Goal: Transaction & Acquisition: Purchase product/service

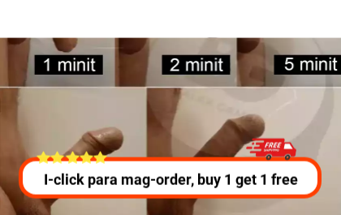
scroll to position [2873, 0]
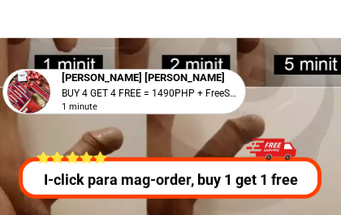
click at [67, 177] on p "I-click para mag-order, buy 1 get 1 free" at bounding box center [170, 180] width 311 height 22
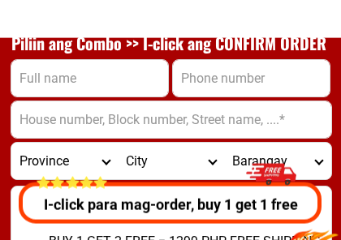
scroll to position [6279, 0]
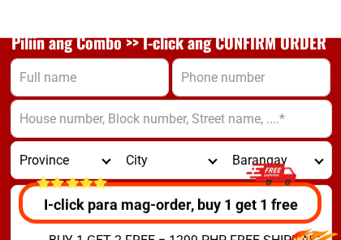
click at [92, 83] on input "Input full_name" at bounding box center [89, 77] width 157 height 36
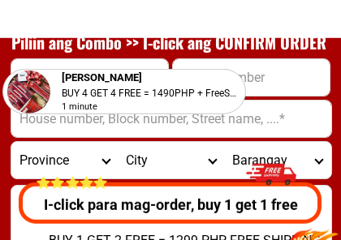
select select "63_219"
type input "[STREET_ADDRESS][PERSON_NAME]"
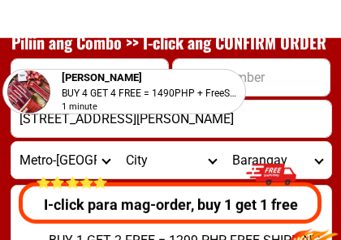
type input "0975 271 6044 - 0991 878 2826"
type input "[PERSON_NAME] M N. N. N. N [PERSON_NAME]"
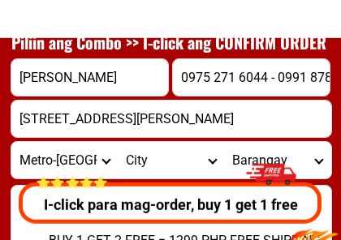
click at [152, 157] on div "I-click para mag-order, buy 1 get 1 free" at bounding box center [168, 189] width 311 height 70
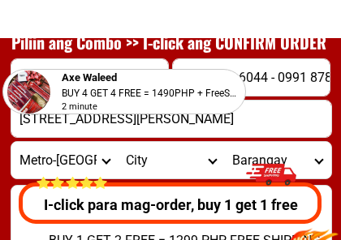
click at [139, 163] on div "I-click para mag-order, buy 1 get 1 free" at bounding box center [170, 189] width 311 height 70
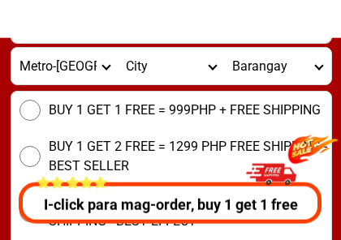
scroll to position [6374, 0]
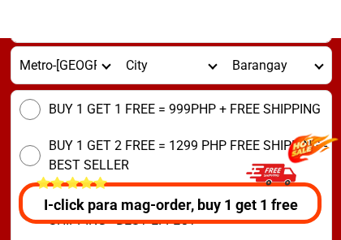
click at [137, 66] on select "City [GEOGRAPHIC_DATA] [GEOGRAPHIC_DATA] [GEOGRAPHIC_DATA] [GEOGRAPHIC_DATA]-ci…" at bounding box center [171, 65] width 106 height 36
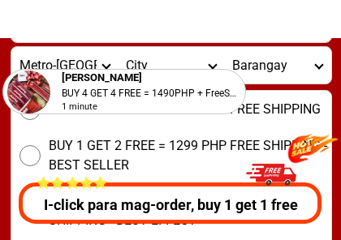
select select "63_2191080"
click at [270, 59] on select "[GEOGRAPHIC_DATA] Bagbaguin Balangkas Bignay [PERSON_NAME] Canumay [GEOGRAPHIC_…" at bounding box center [277, 65] width 106 height 36
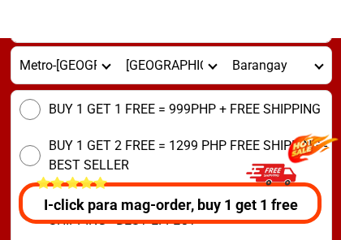
select select "63_21910803667"
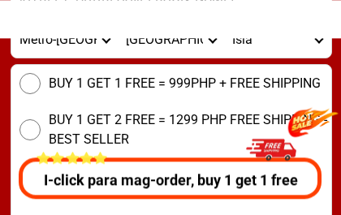
scroll to position [6400, 0]
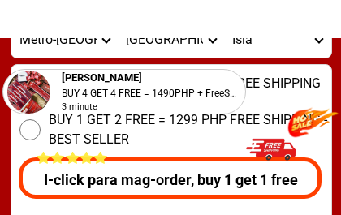
click at [28, 129] on input "BUY 1 GET 2 FREE = 1299 PHP FREE SHIPPING - BEST SELLER" at bounding box center [29, 129] width 21 height 21
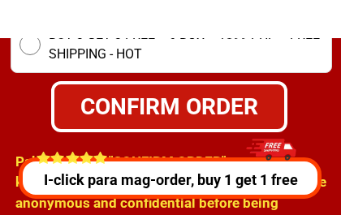
scroll to position [6594, 0]
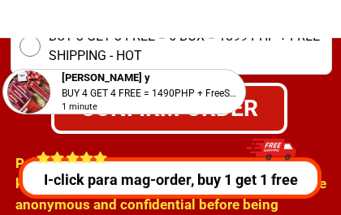
click at [152, 109] on div "1 minute" at bounding box center [149, 108] width 175 height 14
click at [171, 105] on div "1 minute" at bounding box center [149, 108] width 175 height 14
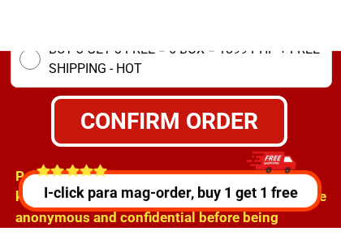
scroll to position [6594, 0]
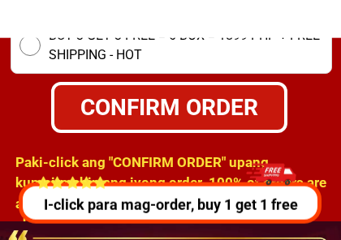
click at [134, 111] on div "CONFIRM ORDER" at bounding box center [168, 106] width 247 height 36
radio input "true"
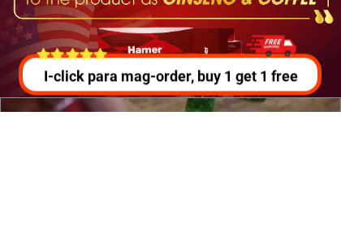
scroll to position [6763, 0]
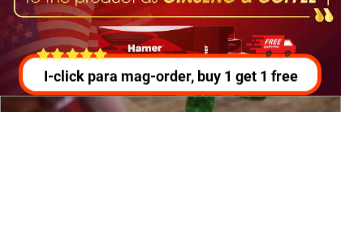
click at [13, 53] on div at bounding box center [170, 139] width 341 height 173
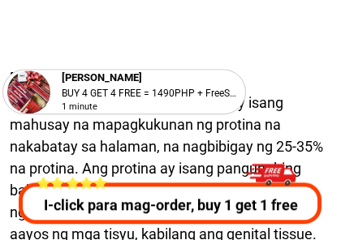
scroll to position [16501, 0]
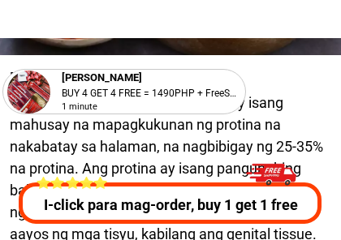
click at [224, 79] on div "[PERSON_NAME]" at bounding box center [149, 78] width 175 height 16
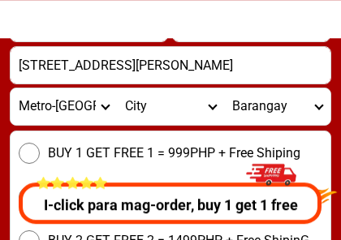
scroll to position [22855, 0]
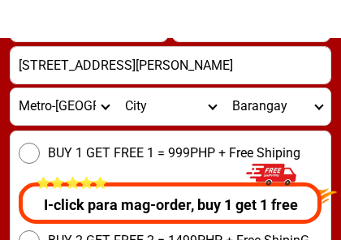
click at [143, 113] on select "City [GEOGRAPHIC_DATA] [GEOGRAPHIC_DATA] [GEOGRAPHIC_DATA] [GEOGRAPHIC_DATA]-ci…" at bounding box center [170, 106] width 106 height 36
select select "63_2191080"
click at [273, 109] on select "[GEOGRAPHIC_DATA] Bagbaguin Balangkas Bignay [PERSON_NAME] Canumay [GEOGRAPHIC_…" at bounding box center [277, 106] width 106 height 36
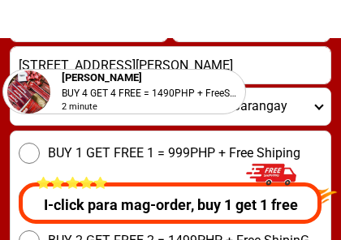
select select "63_21910803667"
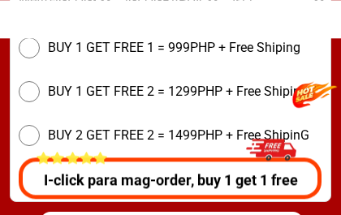
scroll to position [22959, 0]
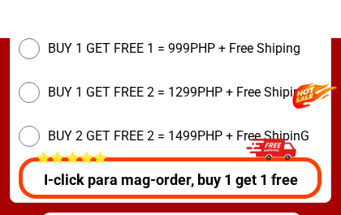
click at [28, 131] on div "I-click para mag-order, buy 1 get 1 free" at bounding box center [170, 164] width 311 height 70
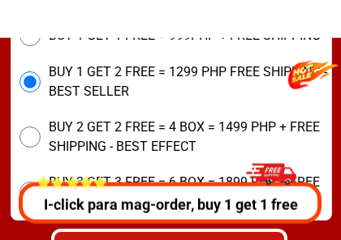
scroll to position [6448, 0]
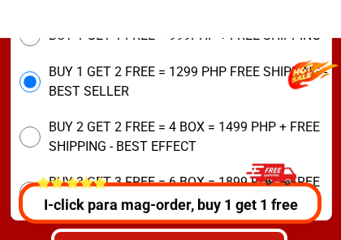
click at [31, 135] on input "BUY 2 GET 2 FREE = 4 BOX = 1499 PHP + FREE SHIPPING - BEST EFFECT" at bounding box center [29, 137] width 21 height 21
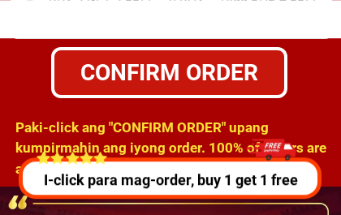
scroll to position [6629, 0]
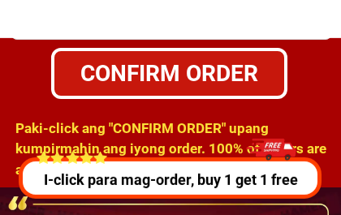
click at [145, 80] on div "CONFIRM ORDER" at bounding box center [169, 73] width 230 height 34
click at [157, 70] on div "CONFIRM ORDER" at bounding box center [169, 73] width 230 height 34
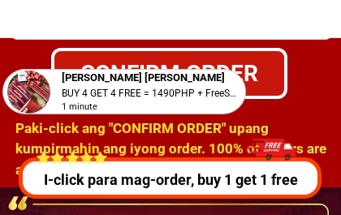
click at [195, 69] on div "Carmen chito capuyan BUY 4 GET 4 FREE = 1490PHP + FreeShip 1 minute" at bounding box center [123, 91] width 243 height 45
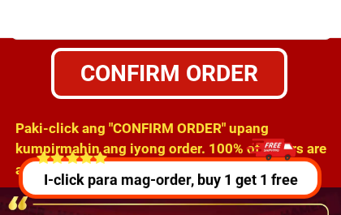
click at [187, 62] on div "CONFIRM ORDER" at bounding box center [169, 73] width 230 height 34
click at [192, 72] on div "CONFIRM ORDER" at bounding box center [169, 73] width 230 height 34
click at [182, 72] on div "CONFIRM ORDER" at bounding box center [169, 73] width 230 height 34
click at [184, 70] on div "CONFIRM ORDER" at bounding box center [169, 73] width 230 height 34
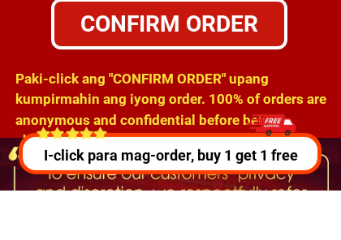
click at [186, 118] on h1 "Paki-click ang "CONFIRM ORDER" upang kumpirmahin ang iyong order. 100% of order…" at bounding box center [175, 159] width 320 height 83
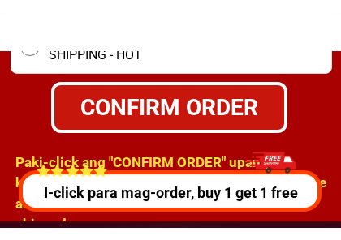
scroll to position [6607, 0]
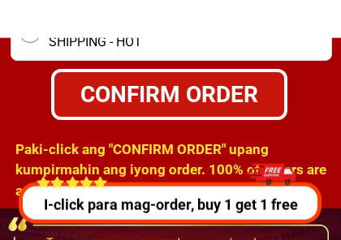
click at [222, 89] on div "CONFIRM ORDER" at bounding box center [169, 94] width 230 height 34
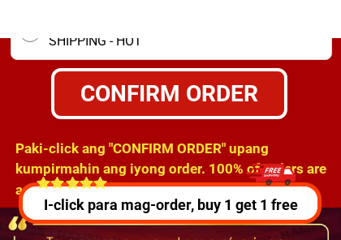
click at [197, 84] on div "CONFIRM ORDER" at bounding box center [169, 93] width 230 height 34
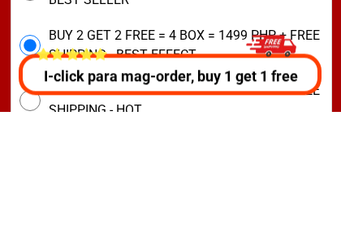
scroll to position [6410, 0]
click at [65, 194] on p "I-click para mag-order, buy 1 get 1 free" at bounding box center [168, 205] width 311 height 22
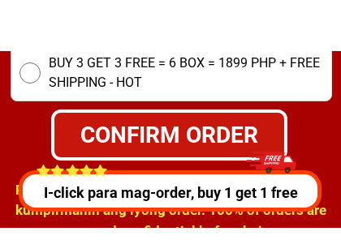
scroll to position [6581, 0]
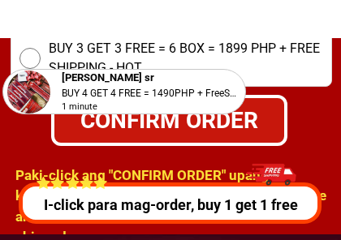
click at [166, 115] on div "Rogelio Galinggana sr BUY 4 GET 4 FREE = 1490PHP + FreeShip 1 minute" at bounding box center [123, 94] width 243 height 50
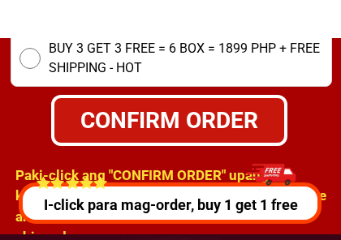
click at [184, 111] on div "CONFIRM ORDER" at bounding box center [169, 120] width 230 height 34
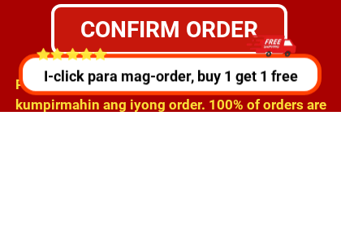
scroll to position [6544, 0]
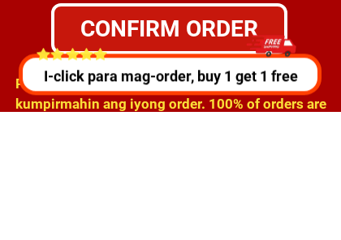
click at [16, 154] on div "I-click para mag-order, buy 1 get 1 free" at bounding box center [170, 189] width 311 height 70
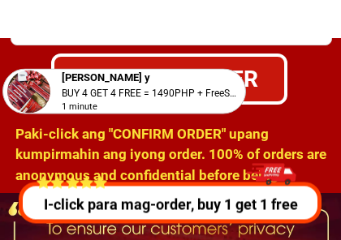
scroll to position [6622, 0]
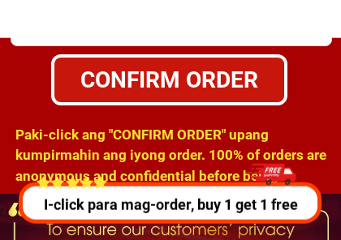
click at [182, 131] on h1 "Paki-click ang "CONFIRM ORDER" upang kumpirmahin ang iyong order. 100% of order…" at bounding box center [175, 166] width 320 height 83
click at [184, 130] on h1 "Paki-click ang "CONFIRM ORDER" upang kumpirmahin ang iyong order. 100% of order…" at bounding box center [175, 166] width 320 height 83
click at [184, 132] on h1 "Paki-click ang "CONFIRM ORDER" upang kumpirmahin ang iyong order. 100% of order…" at bounding box center [175, 166] width 320 height 83
click at [187, 130] on h1 "Paki-click ang "CONFIRM ORDER" upang kumpirmahin ang iyong order. 100% of order…" at bounding box center [175, 166] width 320 height 83
click at [152, 129] on h1 "Paki-click ang "CONFIRM ORDER" upang kumpirmahin ang iyong order. 100% of order…" at bounding box center [175, 166] width 320 height 83
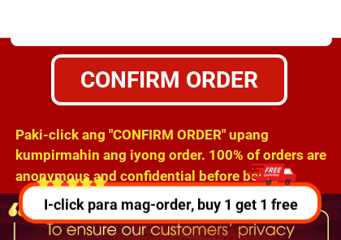
click at [185, 67] on div "CONFIRM ORDER" at bounding box center [169, 79] width 230 height 34
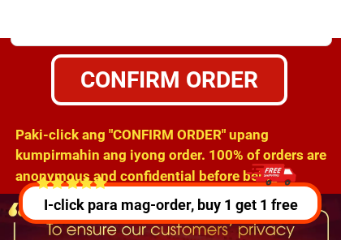
click at [196, 84] on div "CONFIRM ORDER" at bounding box center [169, 79] width 230 height 34
click at [212, 77] on div "CONFIRM ORDER" at bounding box center [169, 79] width 230 height 34
click at [221, 71] on div "CONFIRM ORDER" at bounding box center [169, 79] width 230 height 34
click at [193, 79] on div "CONFIRM ORDER" at bounding box center [169, 79] width 230 height 34
click at [163, 76] on div "CONFIRM ORDER" at bounding box center [169, 79] width 230 height 34
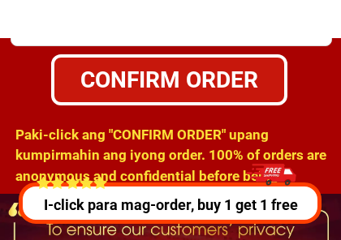
click at [154, 76] on div "CONFIRM ORDER" at bounding box center [169, 79] width 230 height 34
click at [170, 78] on div "CONFIRM ORDER" at bounding box center [169, 79] width 230 height 34
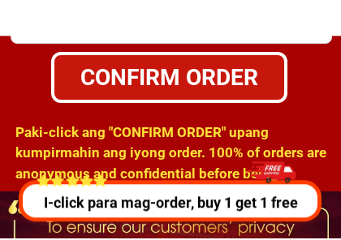
click at [230, 69] on div "CONFIRM ORDER" at bounding box center [169, 79] width 230 height 34
click at [262, 75] on div "CONFIRM ORDER" at bounding box center [169, 79] width 230 height 34
click at [263, 71] on div "CONFIRM ORDER" at bounding box center [169, 79] width 230 height 34
click at [176, 78] on div "CONFIRM ORDER" at bounding box center [169, 79] width 230 height 34
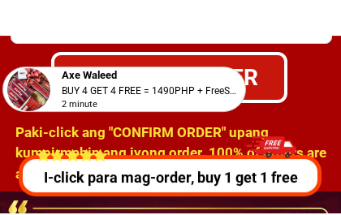
click at [162, 77] on div "Axe Waleed" at bounding box center [149, 78] width 175 height 16
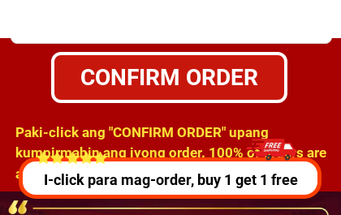
click at [266, 77] on div "CONFIRM ORDER" at bounding box center [169, 77] width 230 height 34
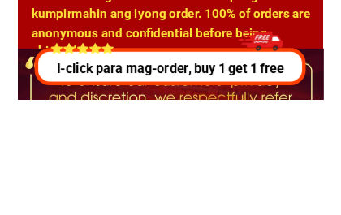
scroll to position [6640, 0]
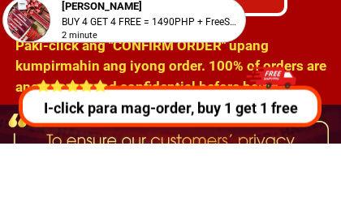
click at [136, 69] on div "Julius dagatan BUY 4 GET 4 FREE = 1490PHP + FreeShip 2 minute" at bounding box center [123, 94] width 243 height 50
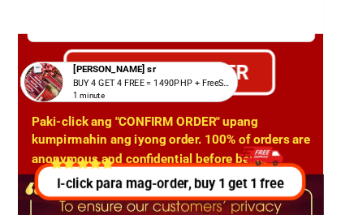
scroll to position [6621, 0]
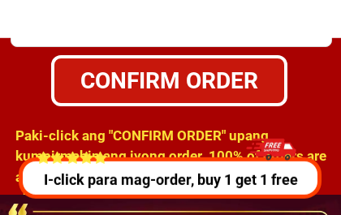
click at [148, 76] on div "CONFIRM ORDER" at bounding box center [169, 80] width 230 height 34
click at [176, 80] on div "CONFIRM ORDER" at bounding box center [169, 80] width 230 height 34
click at [175, 71] on div "CONFIRM ORDER" at bounding box center [169, 80] width 230 height 34
radio input "true"
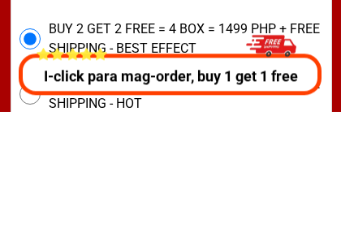
scroll to position [6419, 0]
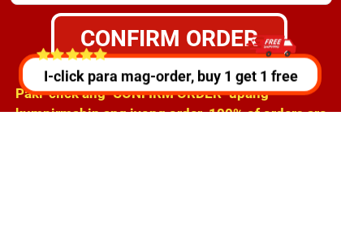
click at [318, 154] on div "I-click para mag-order, buy 1 get 1 free" at bounding box center [170, 189] width 311 height 70
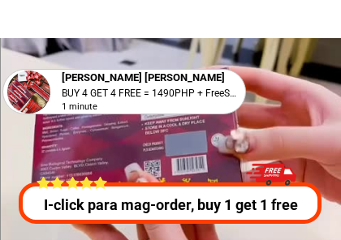
scroll to position [8334, 0]
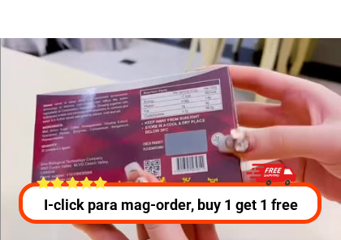
click at [170, 162] on div "I-click para mag-order, buy 1 get 1 free" at bounding box center [168, 189] width 311 height 70
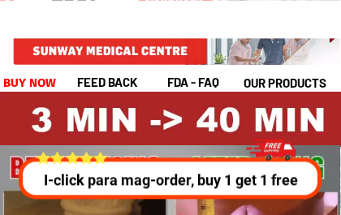
scroll to position [0, 0]
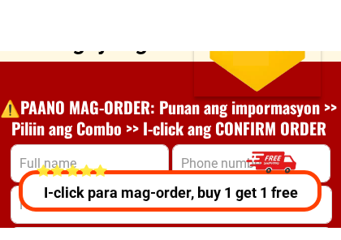
scroll to position [6207, 0]
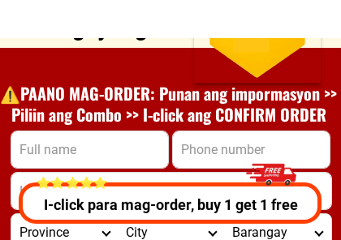
click at [97, 148] on input "Input full_name" at bounding box center [89, 149] width 157 height 36
select select "63_219"
type input "[STREET_ADDRESS][PERSON_NAME]"
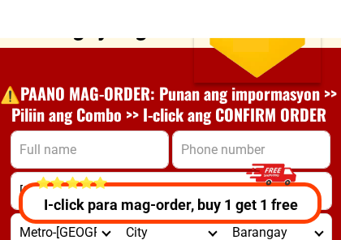
type input "0975 271 6044 - 0991 878 2826"
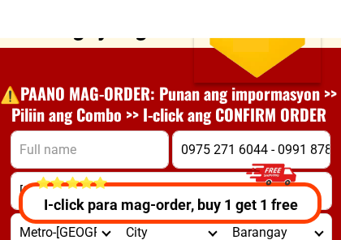
type input "[PERSON_NAME] M N. N. N. N [PERSON_NAME]"
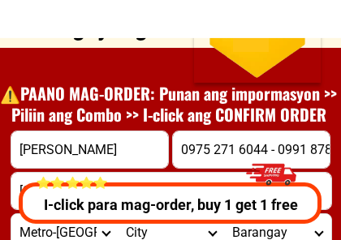
type input "[PERSON_NAME] M N. N. N. N [PERSON_NAME]"
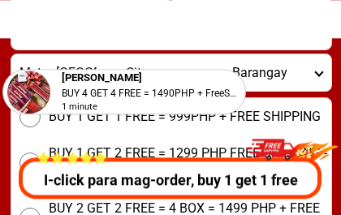
scroll to position [6367, 0]
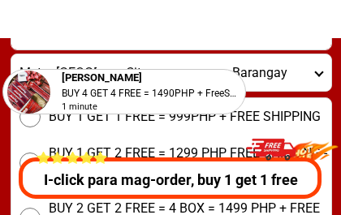
click at [149, 75] on div "[PERSON_NAME]" at bounding box center [149, 78] width 175 height 16
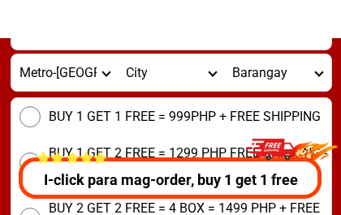
click at [143, 65] on select "City [GEOGRAPHIC_DATA] [GEOGRAPHIC_DATA] [GEOGRAPHIC_DATA] [GEOGRAPHIC_DATA]-ci…" at bounding box center [171, 72] width 106 height 36
select select "63_2191080"
click at [271, 71] on select "[GEOGRAPHIC_DATA] Bagbaguin Balangkas Bignay [PERSON_NAME] Canumay [GEOGRAPHIC_…" at bounding box center [277, 72] width 106 height 36
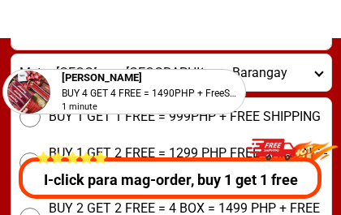
select select "63_21910803667"
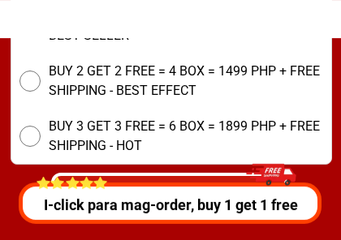
scroll to position [6504, 0]
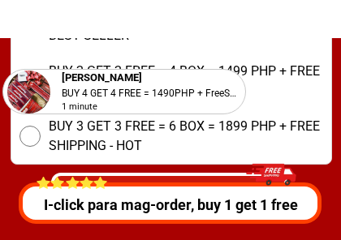
click at [28, 81] on div "[PERSON_NAME] BUY 4 GET 4 FREE = 1490PHP + FreeShip 1 minute" at bounding box center [124, 92] width 242 height 44
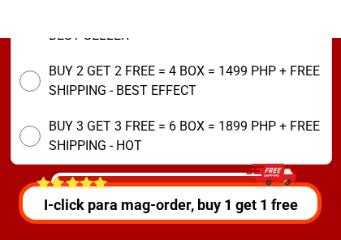
click at [30, 88] on input "BUY 2 GET 2 FREE = 4 BOX = 1499 PHP + FREE SHIPPING - BEST EFFECT" at bounding box center [29, 81] width 21 height 21
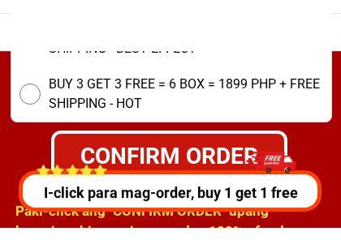
scroll to position [6559, 0]
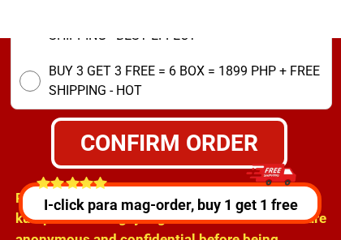
click at [148, 139] on div "CONFIRM ORDER" at bounding box center [168, 142] width 236 height 35
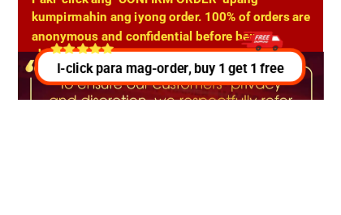
scroll to position [6630, 0]
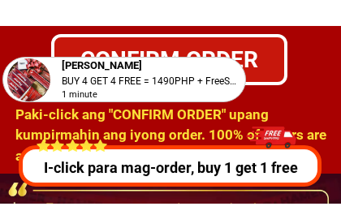
click at [143, 70] on div "[PERSON_NAME]" at bounding box center [149, 78] width 175 height 16
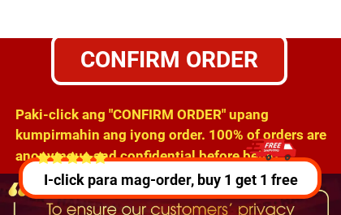
click at [259, 54] on div "CONFIRM ORDER" at bounding box center [168, 59] width 235 height 35
radio input "true"
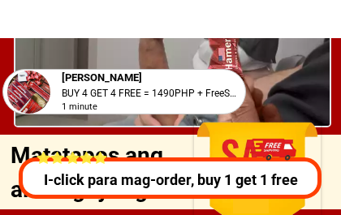
scroll to position [6045, 0]
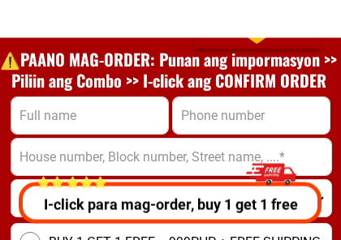
scroll to position [6242, 0]
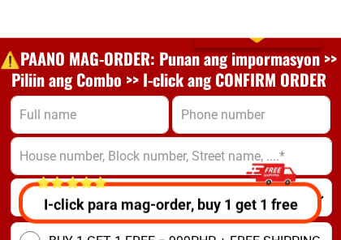
click at [91, 114] on input "Input full_name" at bounding box center [89, 115] width 157 height 36
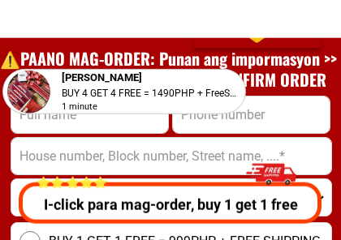
select select "63_219"
type input "[STREET_ADDRESS][PERSON_NAME]"
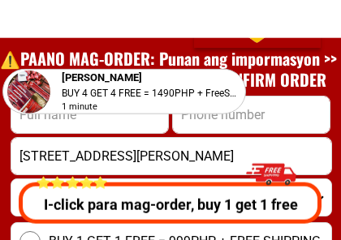
type input "0975 271 6044 - 0991 878 2826"
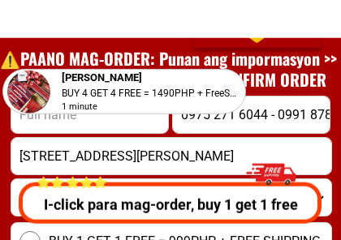
type input "0975 271 6044 - 0991 878 2826"
type input "[PERSON_NAME] M N. N. N. N [PERSON_NAME]"
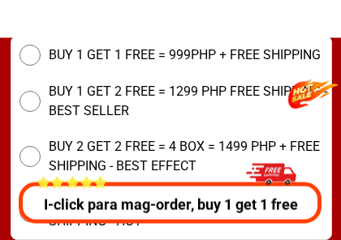
scroll to position [6429, 0]
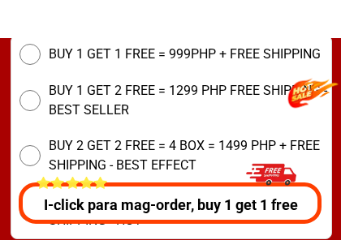
click at [31, 165] on div "I-click para mag-order, buy 1 get 1 free" at bounding box center [166, 189] width 309 height 70
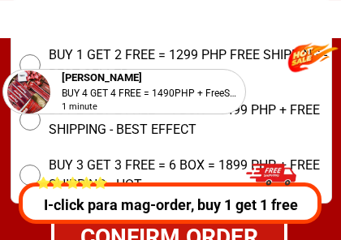
scroll to position [6465, 0]
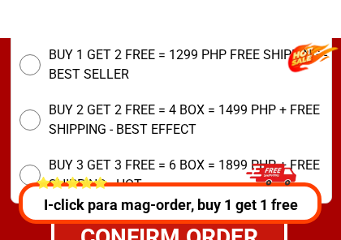
click at [25, 114] on input "BUY 2 GET 2 FREE = 4 BOX = 1499 PHP + FREE SHIPPING - BEST EFFECT" at bounding box center [29, 119] width 21 height 21
radio input "true"
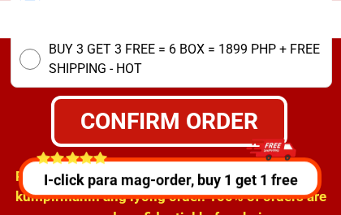
scroll to position [6578, 0]
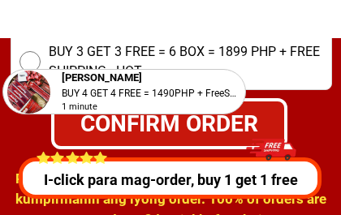
click at [170, 132] on div "I-click para mag-order, buy 1 get 1 free" at bounding box center [168, 164] width 311 height 70
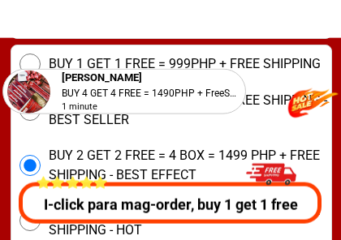
scroll to position [6420, 0]
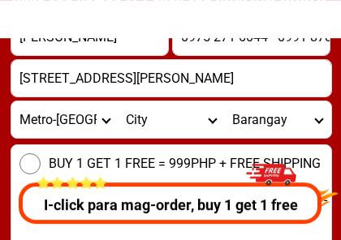
click at [128, 127] on select "City [GEOGRAPHIC_DATA] [GEOGRAPHIC_DATA] [GEOGRAPHIC_DATA] [GEOGRAPHIC_DATA]-ci…" at bounding box center [171, 119] width 106 height 36
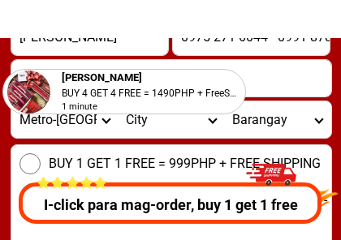
select select "63_2191080"
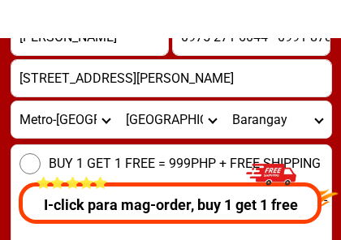
click at [268, 110] on select "[GEOGRAPHIC_DATA] Bagbaguin Balangkas Bignay [PERSON_NAME] Canumay [GEOGRAPHIC_…" at bounding box center [277, 119] width 106 height 36
select select "63_21910803667"
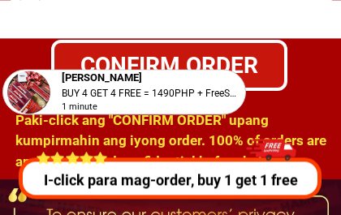
scroll to position [6637, 0]
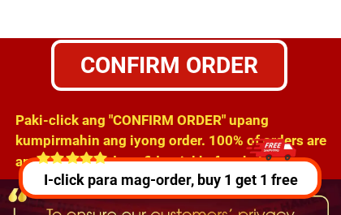
click at [152, 66] on div "CONFIRM ORDER" at bounding box center [169, 65] width 230 height 34
radio input "true"
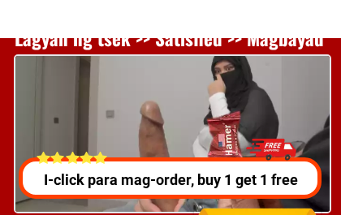
scroll to position [5959, 0]
